Goal: Find specific page/section: Find specific page/section

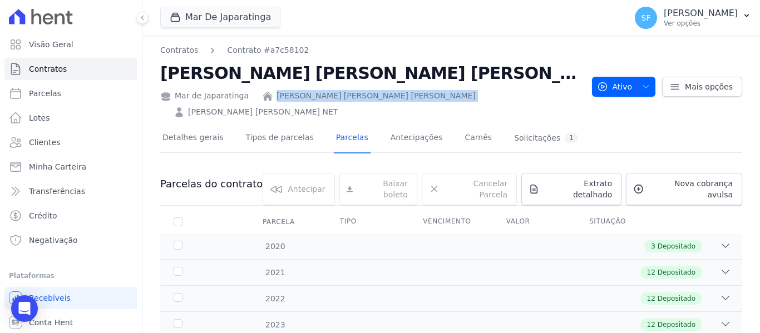
drag, startPoint x: 410, startPoint y: 93, endPoint x: 271, endPoint y: 99, distance: 139.2
click at [271, 99] on div "Mar de Japaratinga [PERSON_NAME] [PERSON_NAME] [PERSON_NAME] [PERSON_NAME] NET" at bounding box center [371, 102] width 423 height 32
copy div "[PERSON_NAME] [PERSON_NAME] [PERSON_NAME]"
click at [505, 47] on nav "Contratos Contrato #a7c58102" at bounding box center [371, 50] width 423 height 12
click at [338, 106] on link "[PERSON_NAME] [PERSON_NAME] NET" at bounding box center [263, 112] width 150 height 12
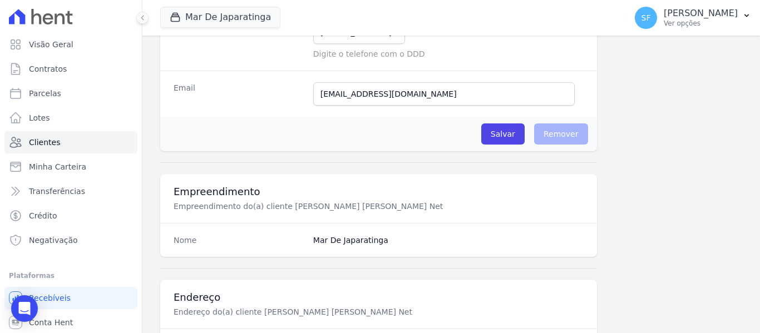
scroll to position [105, 0]
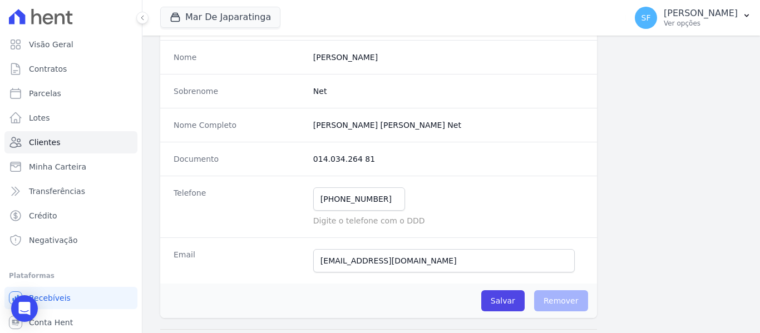
click at [480, 102] on div "Sobrenome Net" at bounding box center [378, 91] width 437 height 34
click at [539, 126] on completo "[PERSON_NAME] [PERSON_NAME] Net" at bounding box center [448, 125] width 270 height 11
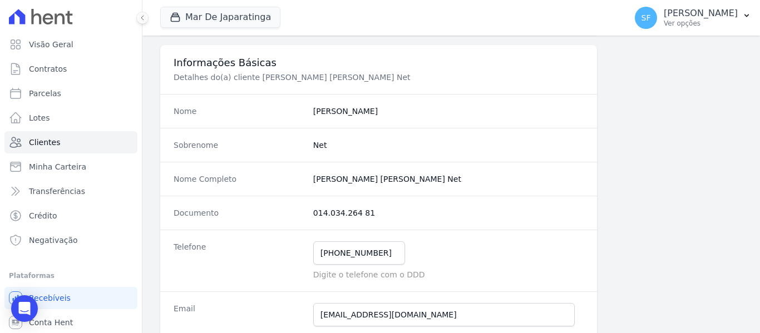
scroll to position [0, 0]
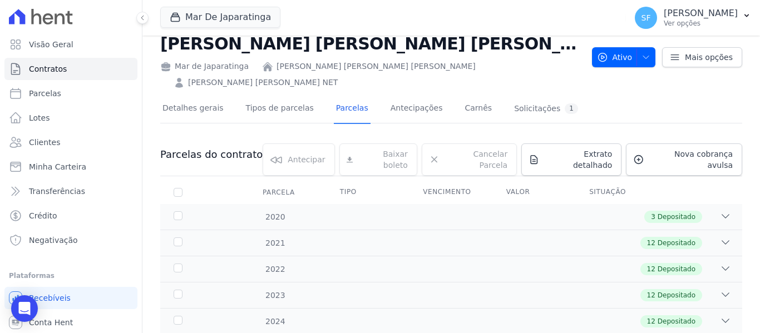
scroll to position [56, 0]
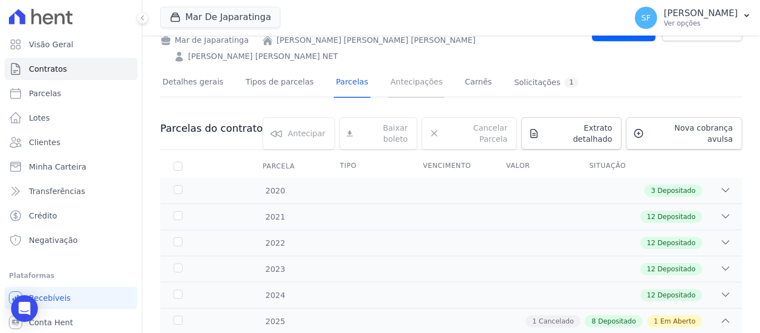
click at [403, 68] on link "Antecipações" at bounding box center [416, 82] width 57 height 29
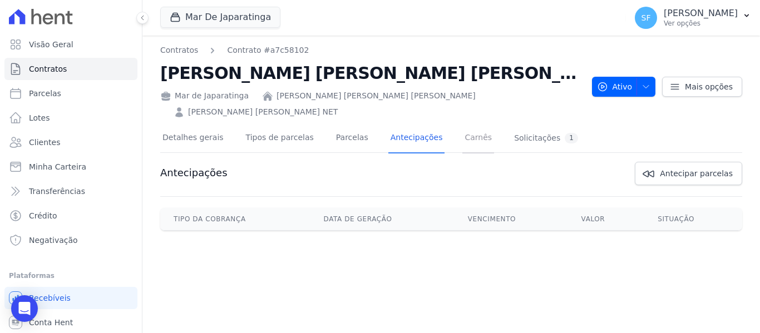
click at [465, 124] on link "Carnês" at bounding box center [478, 138] width 32 height 29
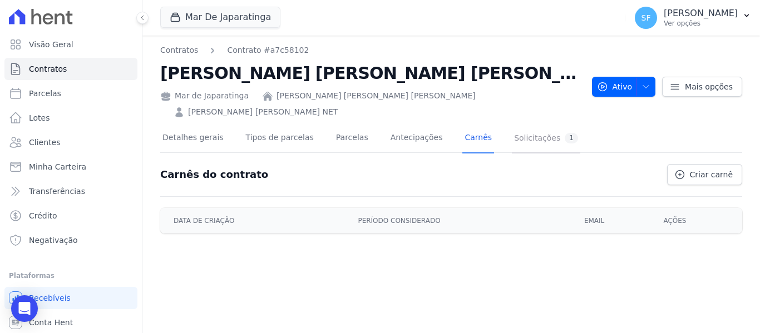
click at [522, 127] on link "Solicitações 1" at bounding box center [546, 138] width 68 height 29
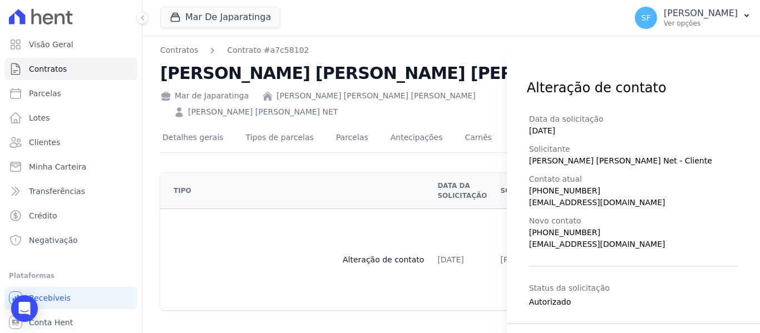
click at [326, 160] on div "Alteração de contato Data da solicitação [DATE] Solicitante [PERSON_NAME] [PERS…" at bounding box center [380, 166] width 760 height 333
click at [333, 123] on div "Alteração de contato Data da solicitação [DATE] Solicitante [PERSON_NAME] [PERS…" at bounding box center [380, 166] width 760 height 333
click at [332, 189] on div "Alteração de contato Data da solicitação [DATE] Solicitante [PERSON_NAME] [PERS…" at bounding box center [380, 166] width 760 height 333
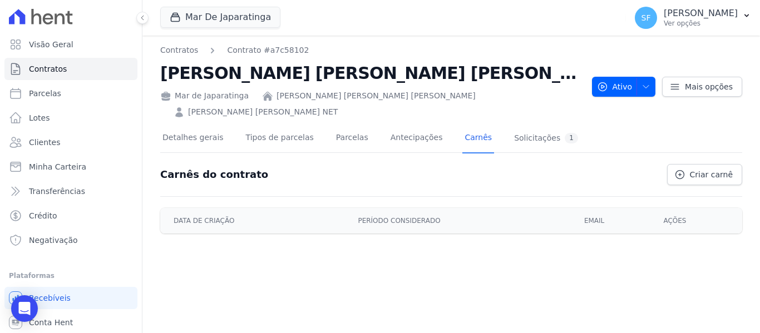
click at [272, 257] on div "Contratos Contrato #a7c58102 [PERSON_NAME] [PERSON_NAME] [PERSON_NAME] Mar de J…" at bounding box center [450, 184] width 617 height 297
click at [334, 124] on link "Parcelas" at bounding box center [352, 138] width 37 height 29
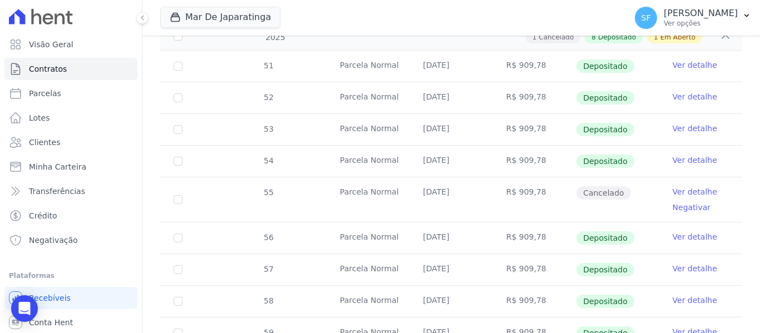
scroll to position [395, 0]
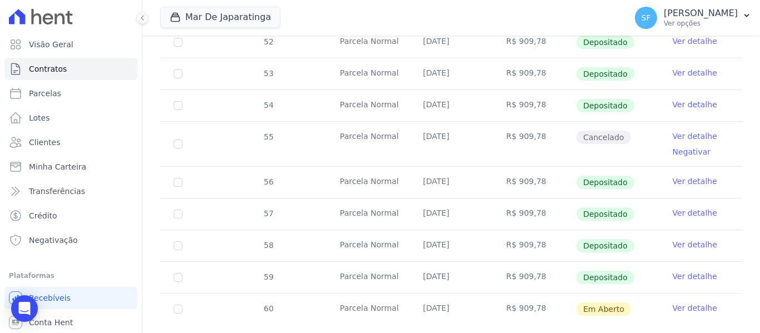
click at [685, 131] on link "Ver detalhe" at bounding box center [694, 136] width 44 height 11
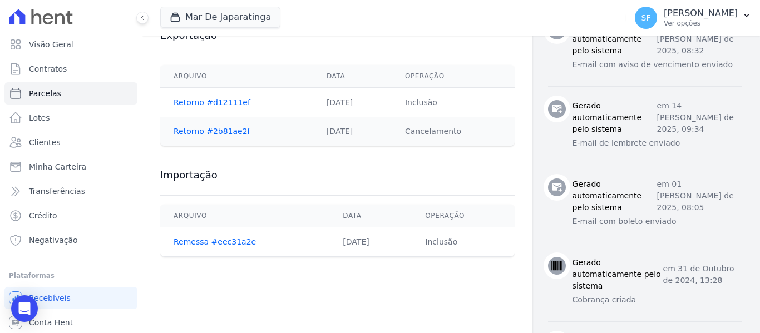
scroll to position [515, 0]
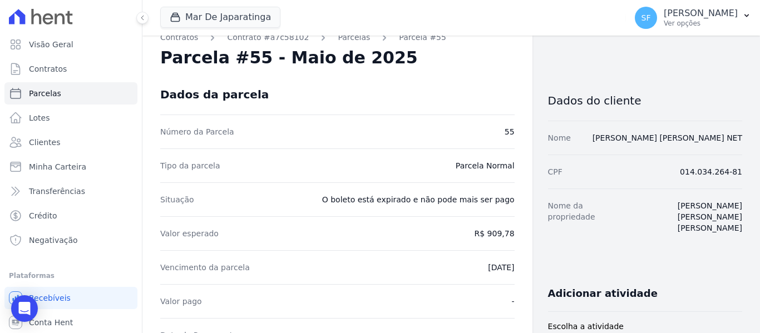
scroll to position [0, 0]
